Goal: Information Seeking & Learning: Learn about a topic

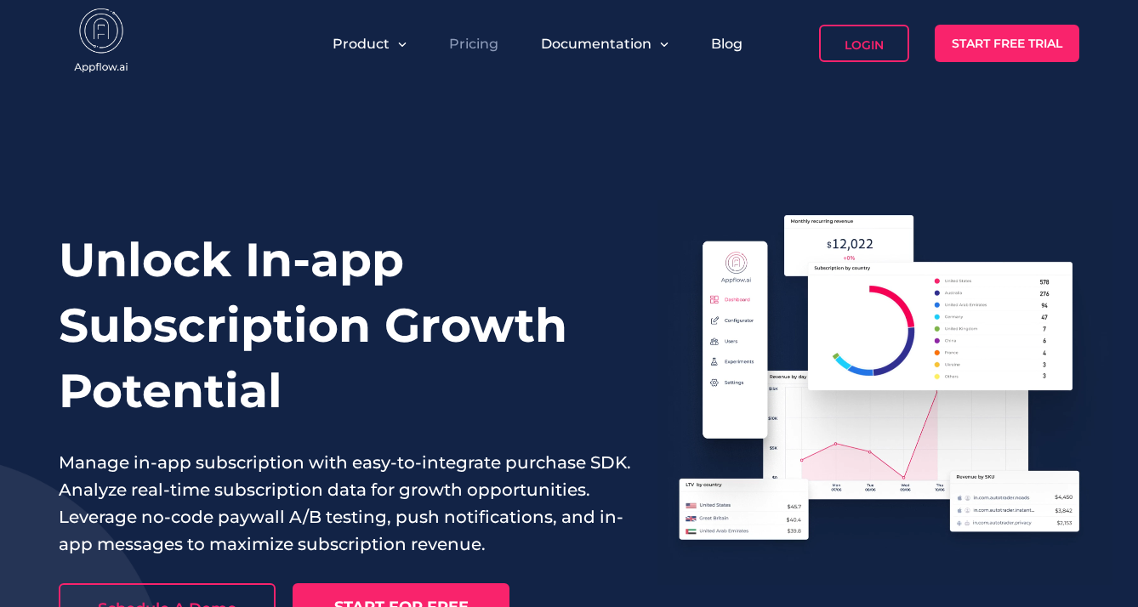
click at [479, 45] on link "Pricing" at bounding box center [473, 44] width 49 height 16
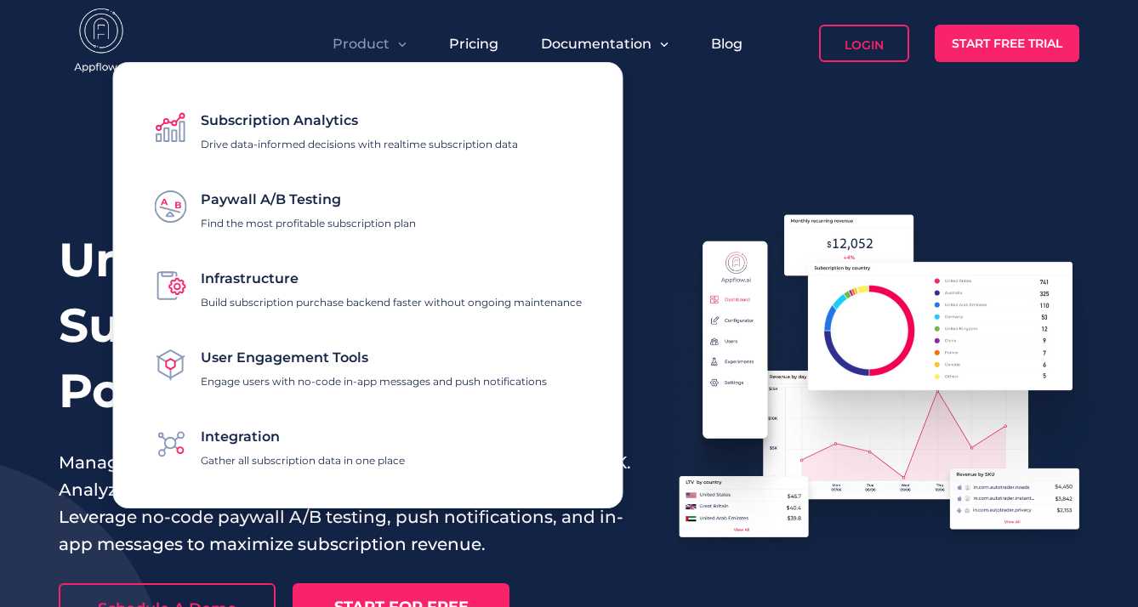
click at [315, 123] on span "Subscription Analytics" at bounding box center [279, 120] width 157 height 16
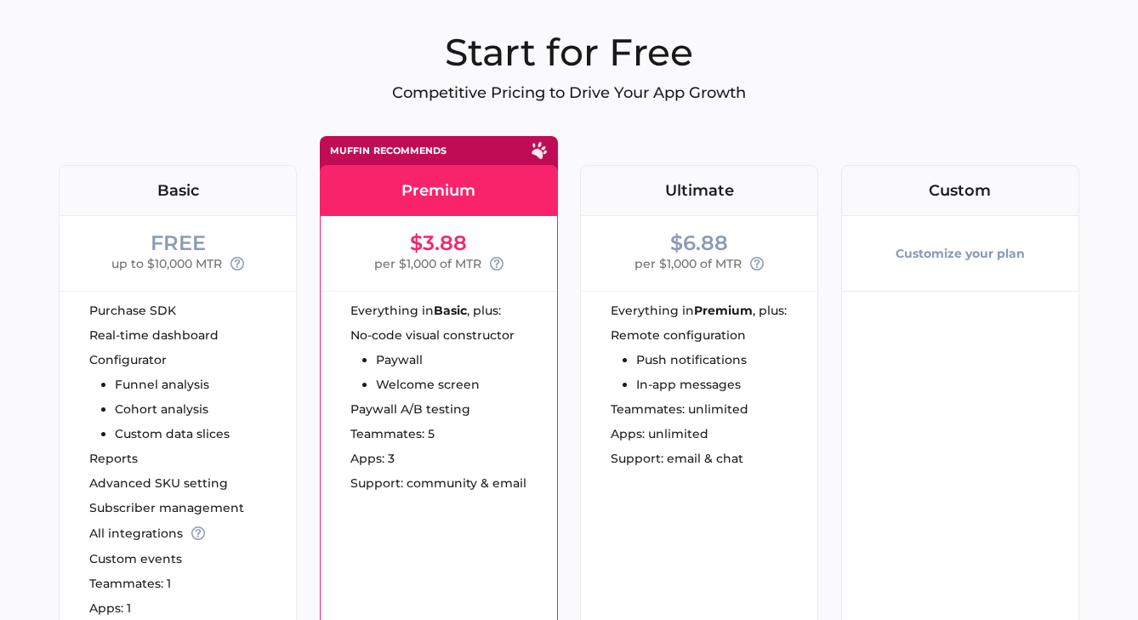
scroll to position [99, 0]
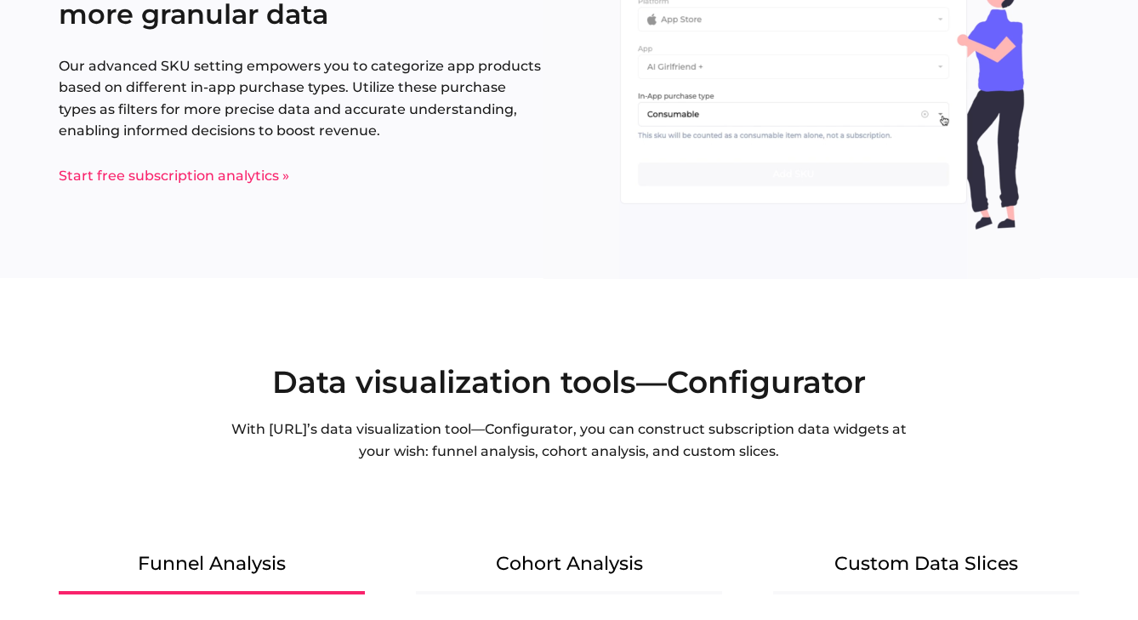
scroll to position [2447, 0]
